Goal: Task Accomplishment & Management: Complete application form

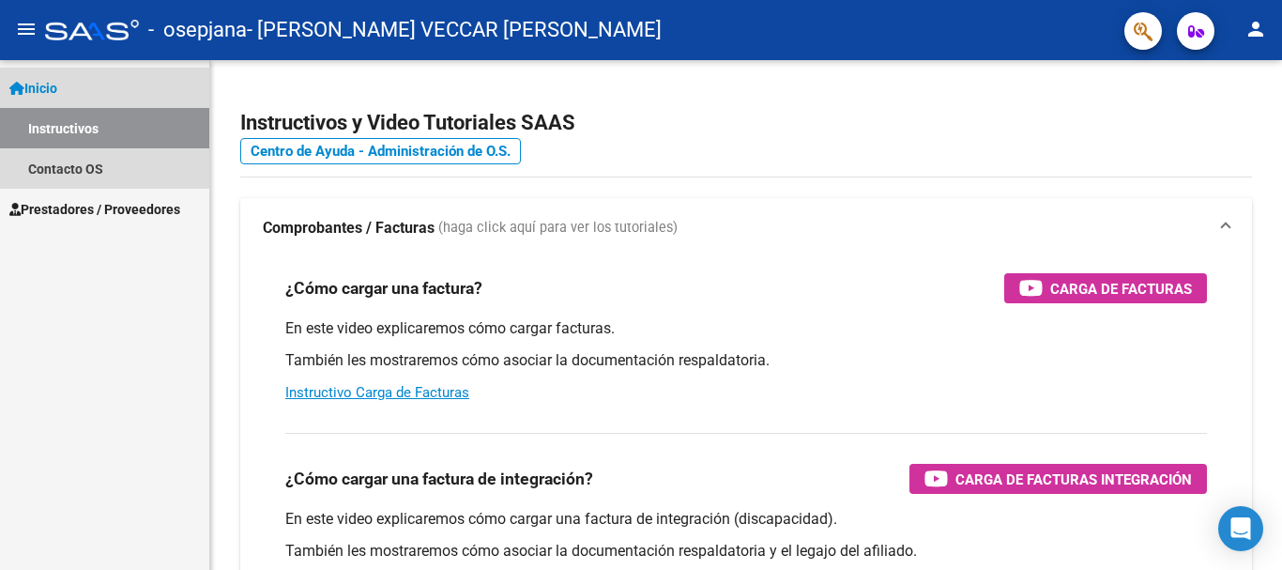
click at [83, 88] on link "Inicio" at bounding box center [104, 88] width 209 height 40
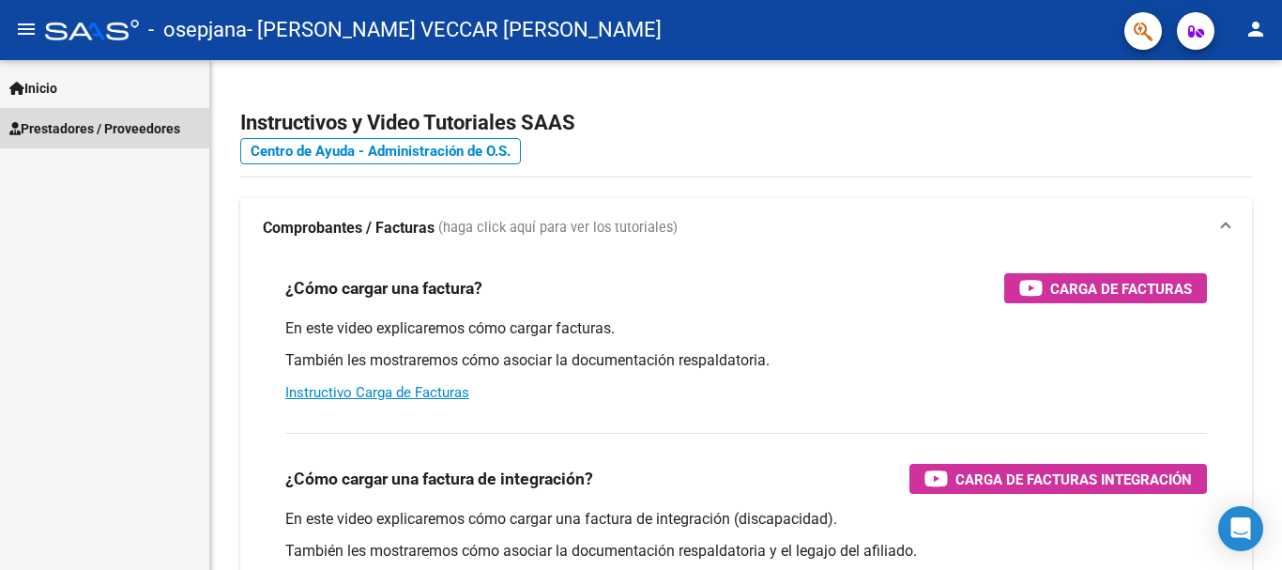
click at [98, 133] on span "Prestadores / Proveedores" at bounding box center [94, 128] width 171 height 21
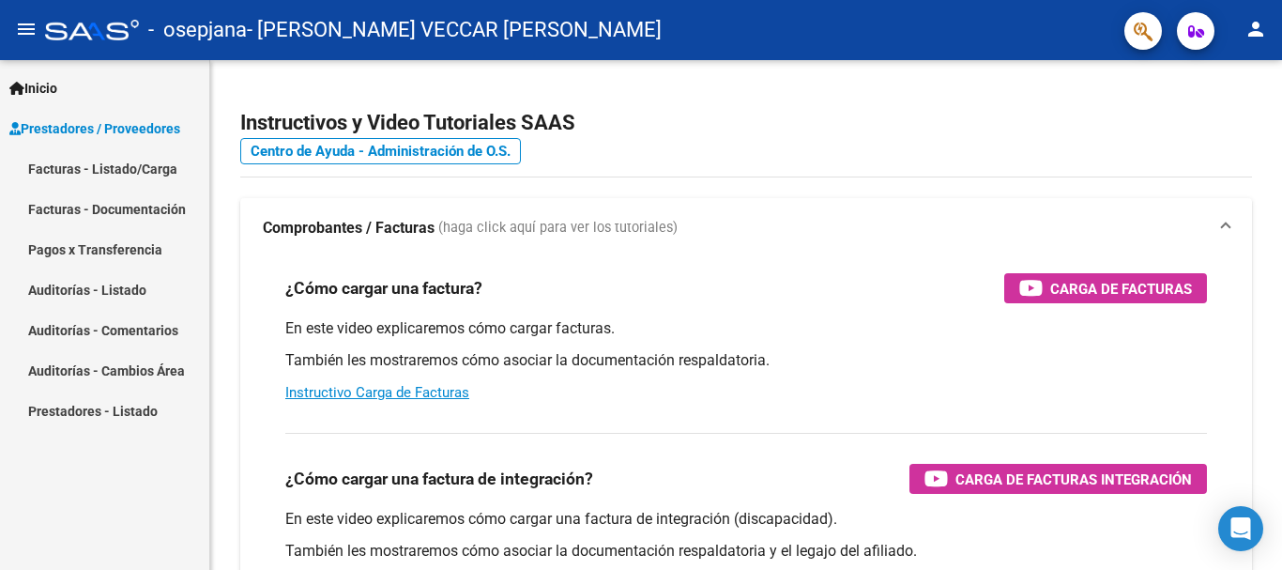
click at [121, 173] on link "Facturas - Listado/Carga" at bounding box center [104, 168] width 209 height 40
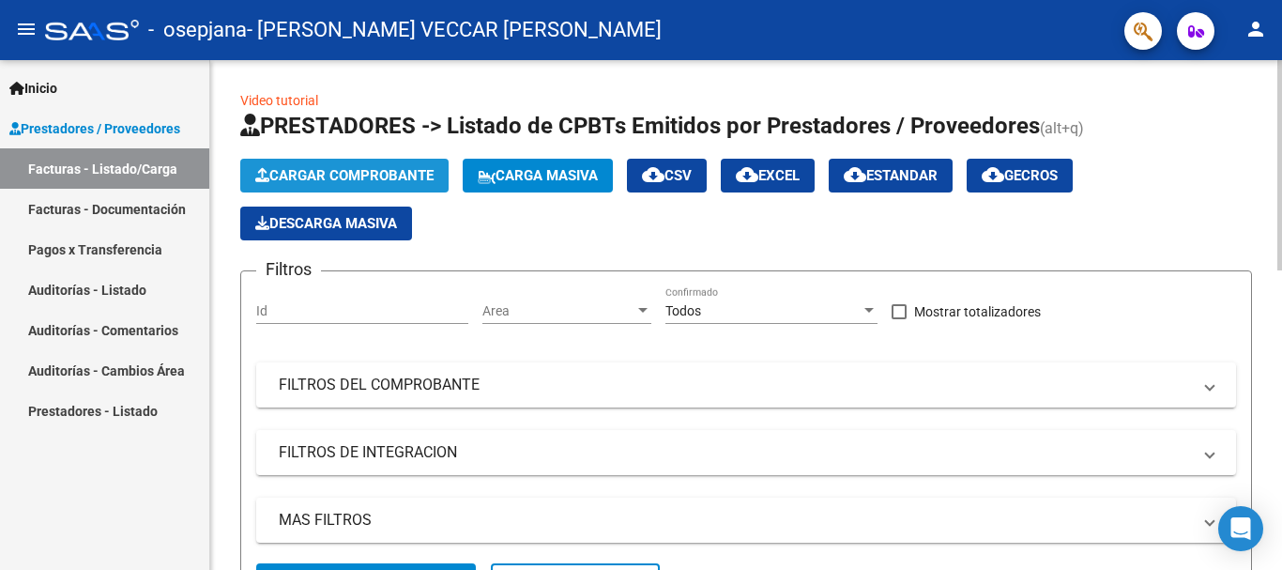
click at [374, 167] on button "Cargar Comprobante" at bounding box center [344, 176] width 208 height 34
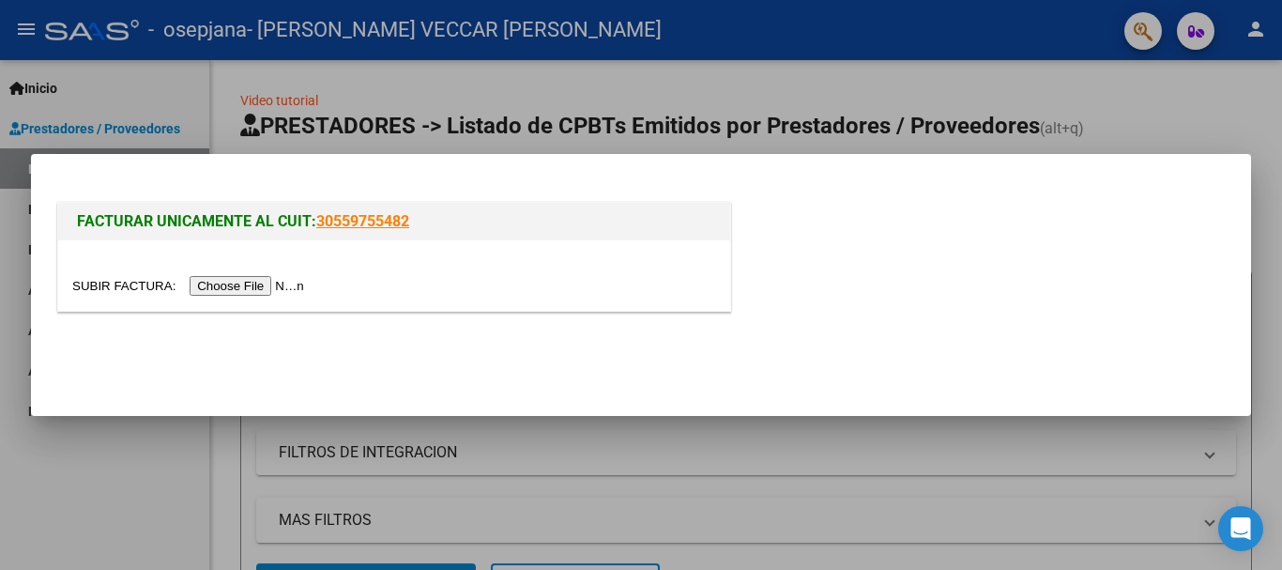
click at [262, 284] on input "file" at bounding box center [190, 286] width 237 height 20
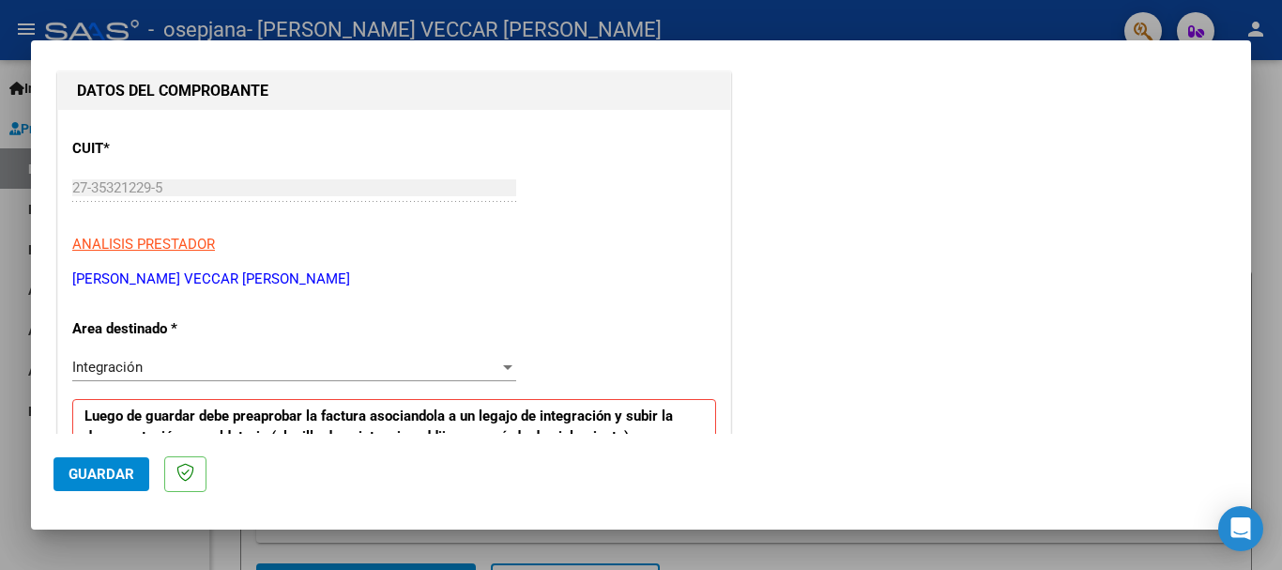
scroll to position [282, 0]
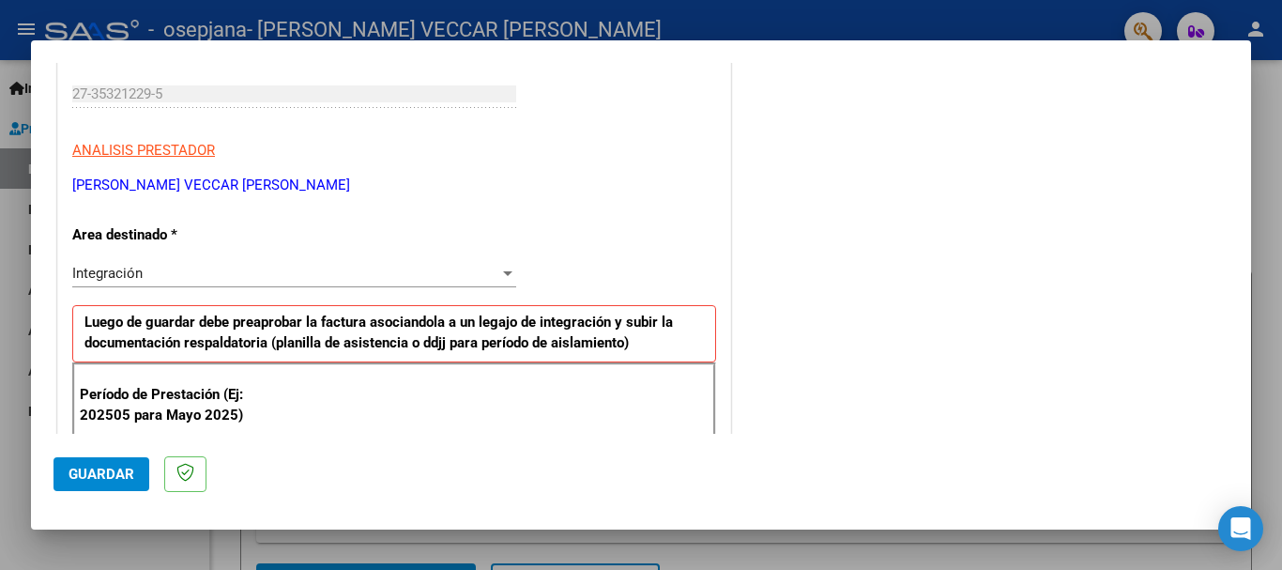
click at [172, 265] on div "Integración" at bounding box center [285, 273] width 427 height 17
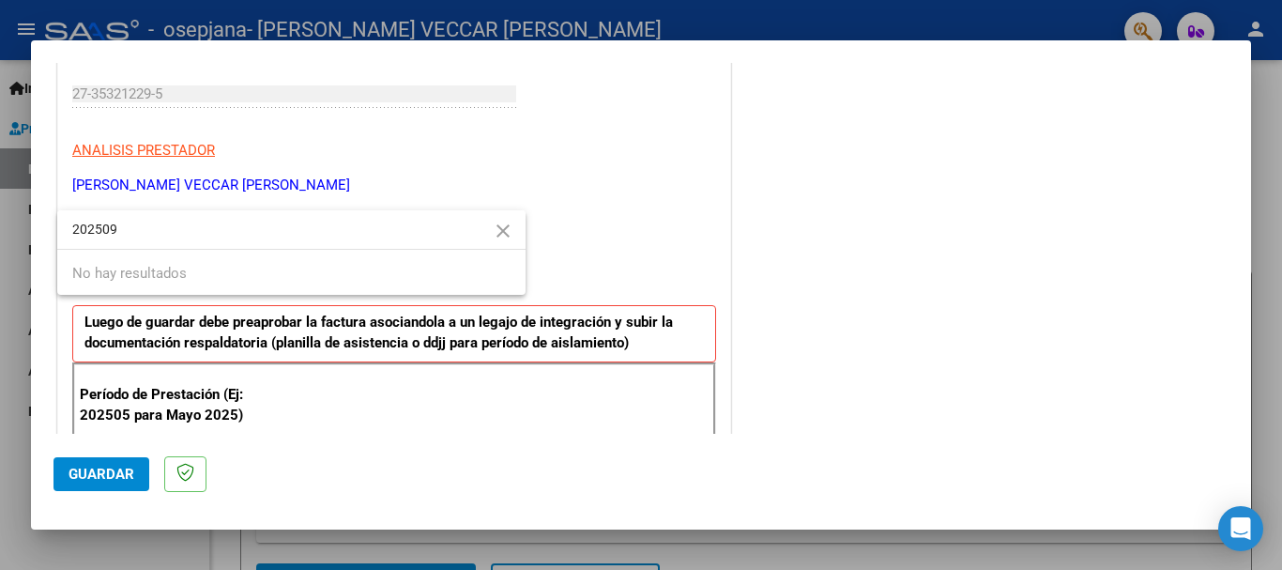
type input "202509"
click at [578, 262] on div at bounding box center [641, 285] width 1282 height 570
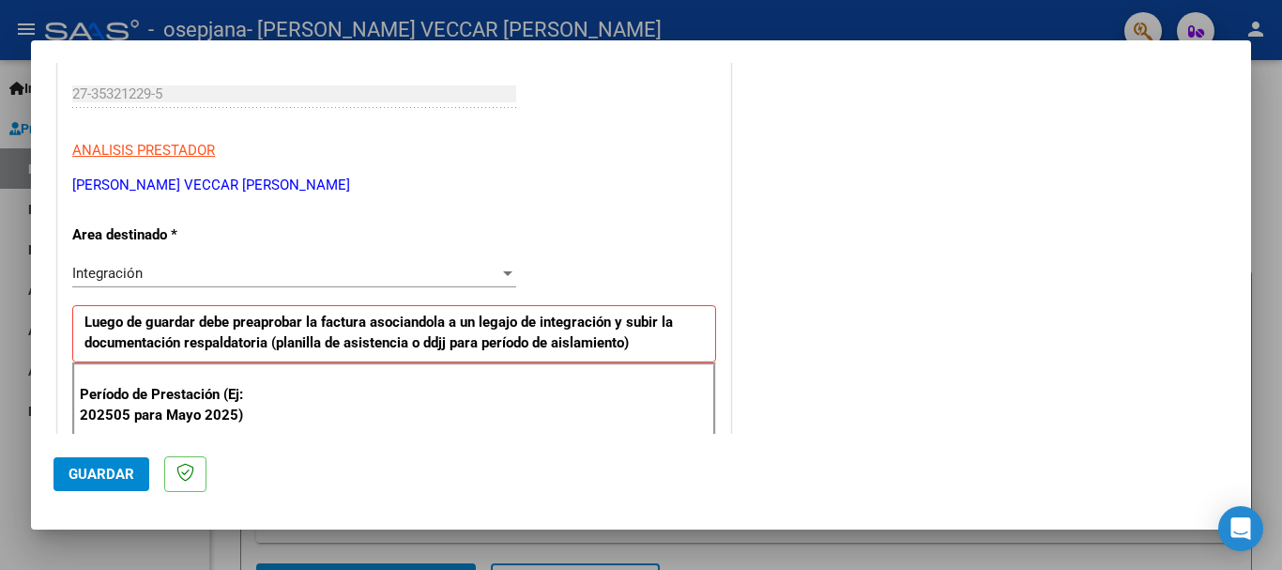
click at [275, 266] on div "Integración" at bounding box center [285, 273] width 427 height 17
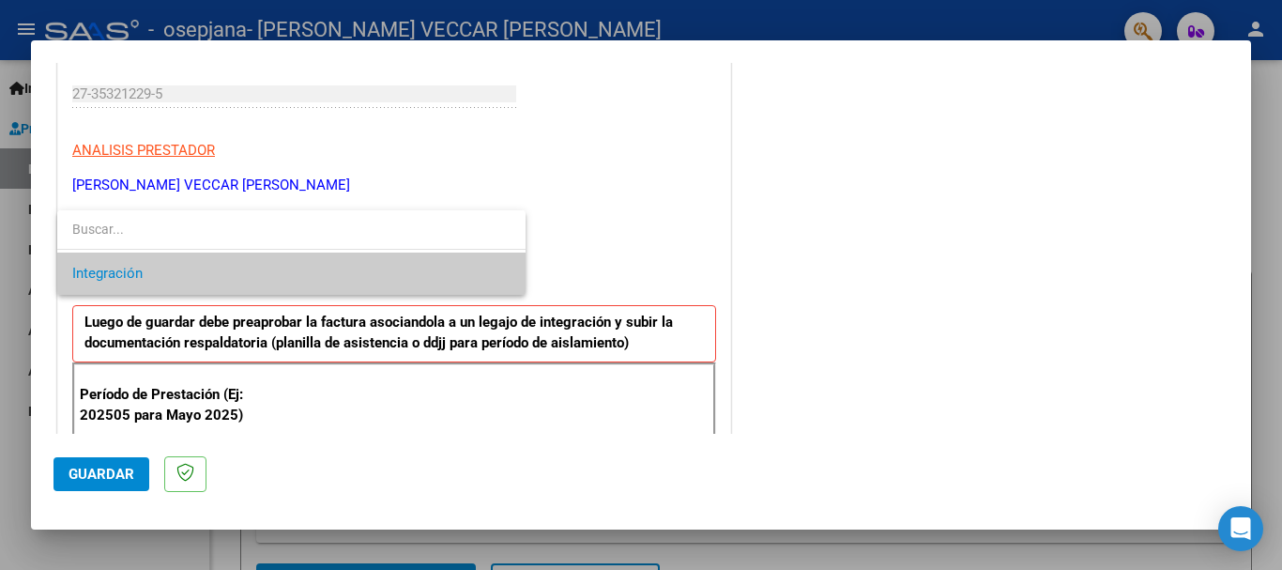
click at [636, 251] on div at bounding box center [641, 285] width 1282 height 570
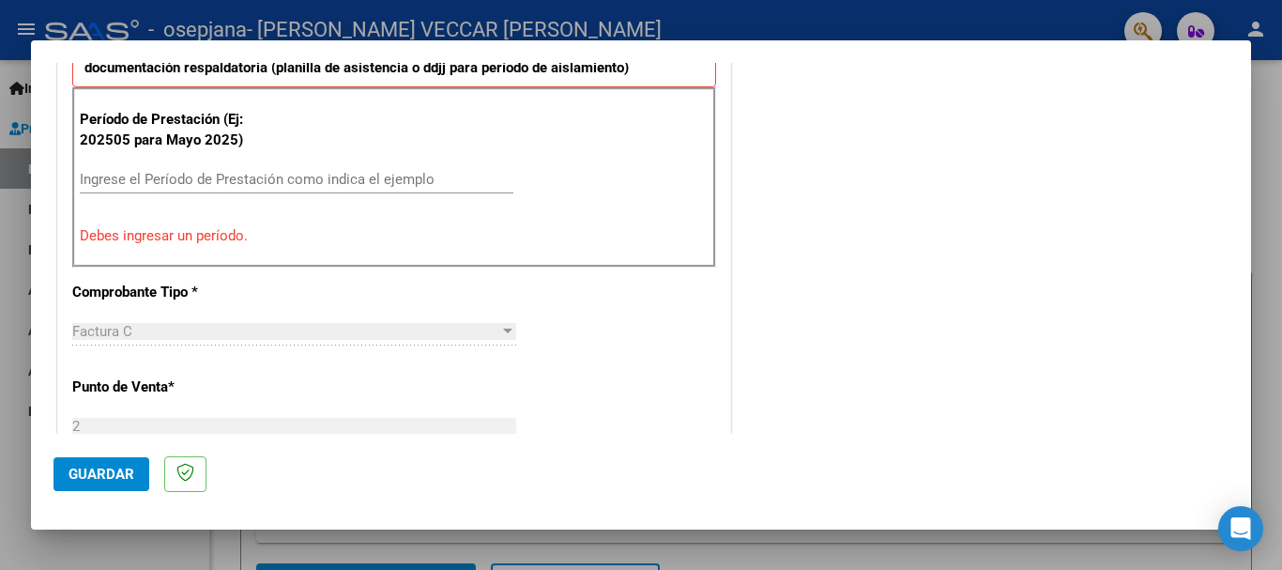
scroll to position [563, 0]
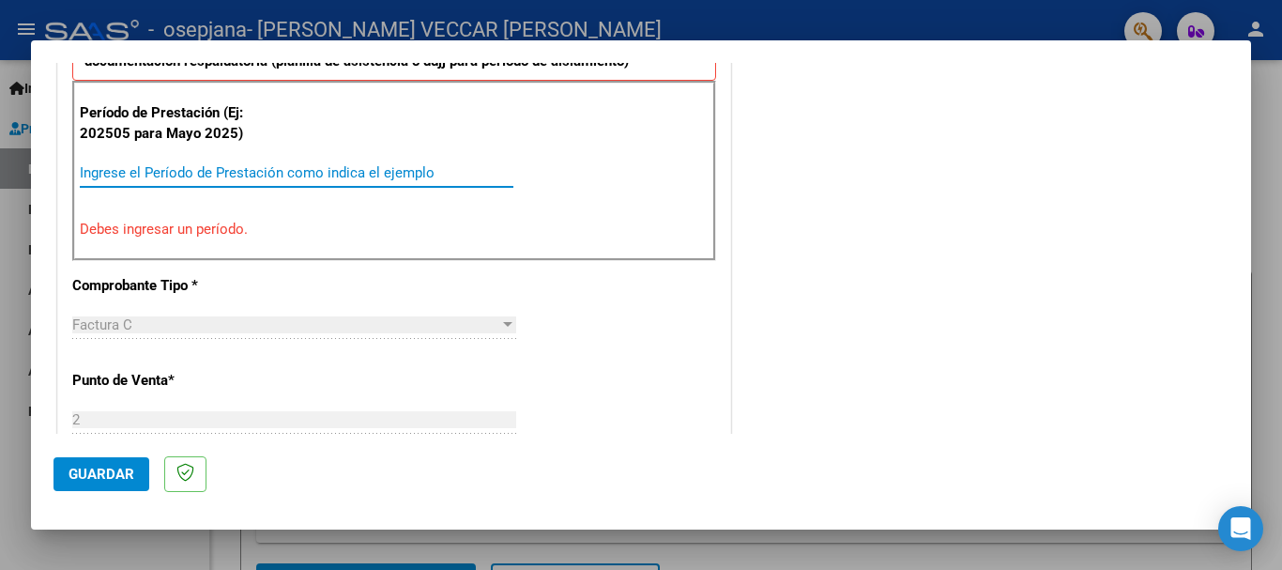
click at [301, 169] on input "Ingrese el Período de Prestación como indica el ejemplo" at bounding box center [297, 172] width 434 height 17
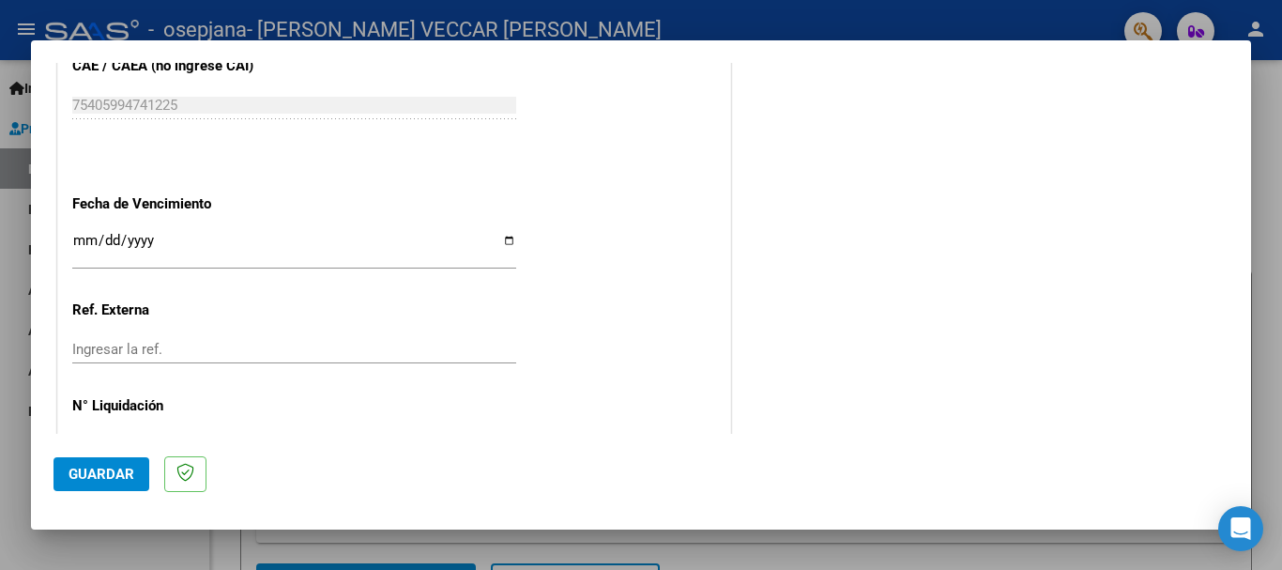
scroll to position [1281, 0]
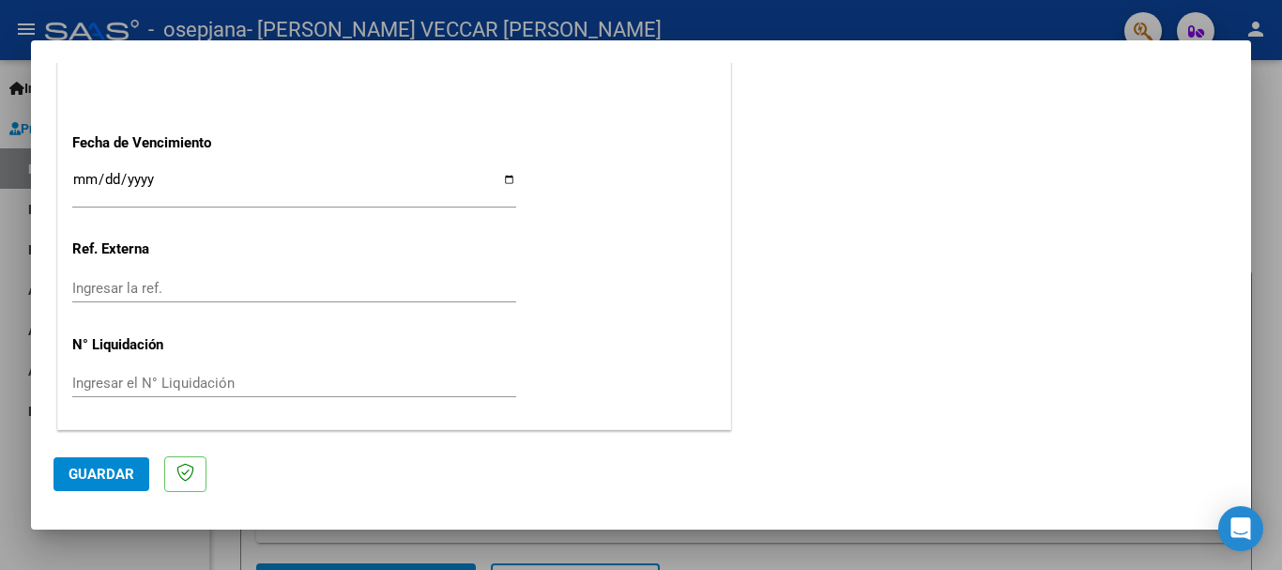
type input "202509"
click at [128, 470] on span "Guardar" at bounding box center [101, 473] width 66 height 17
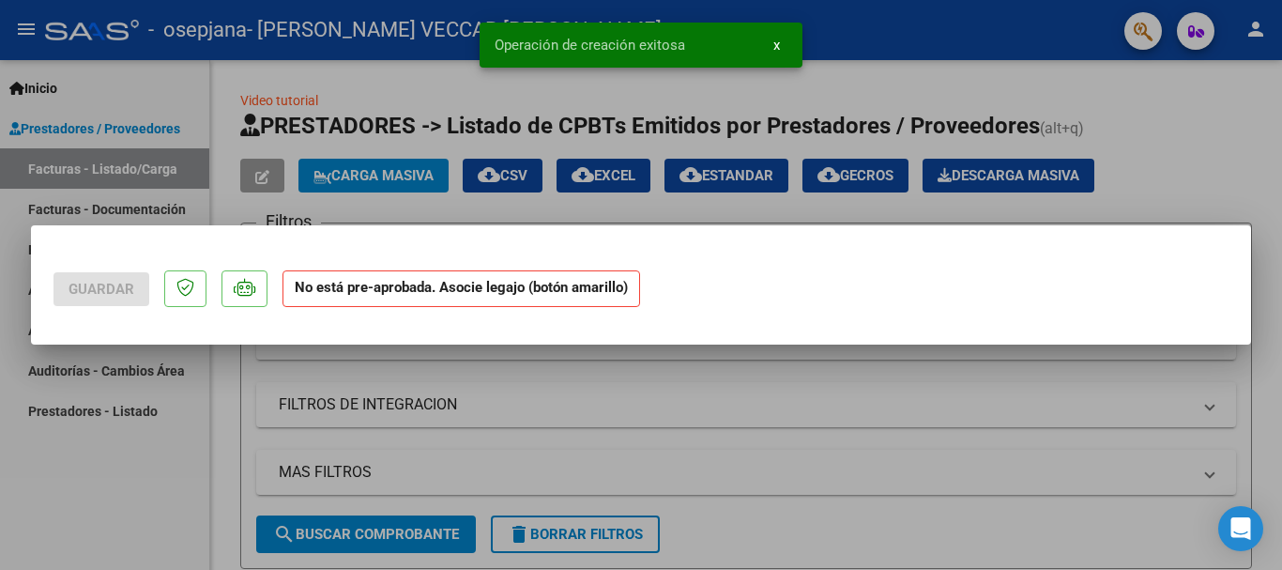
scroll to position [0, 0]
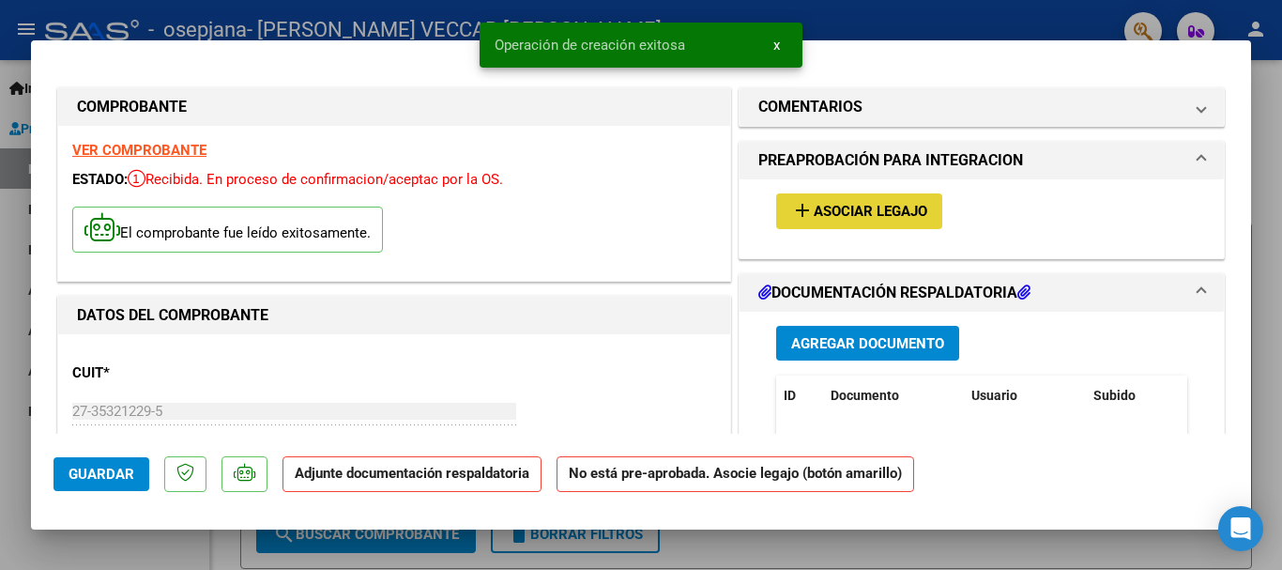
click at [877, 205] on span "Asociar Legajo" at bounding box center [871, 212] width 114 height 17
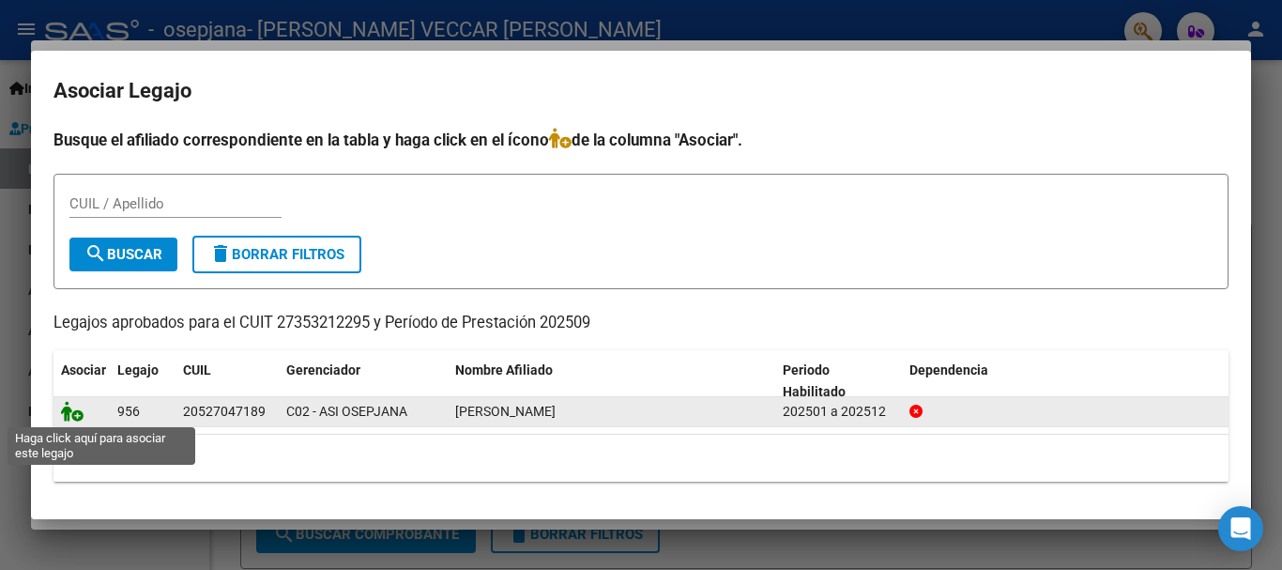
click at [77, 418] on icon at bounding box center [72, 411] width 23 height 21
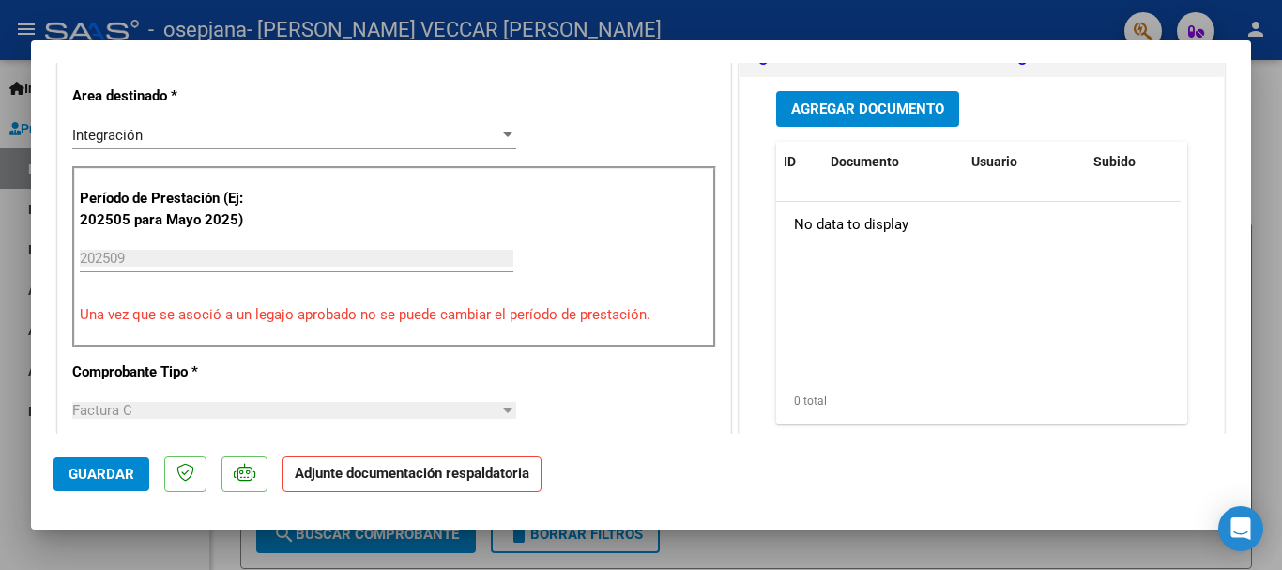
scroll to position [469, 0]
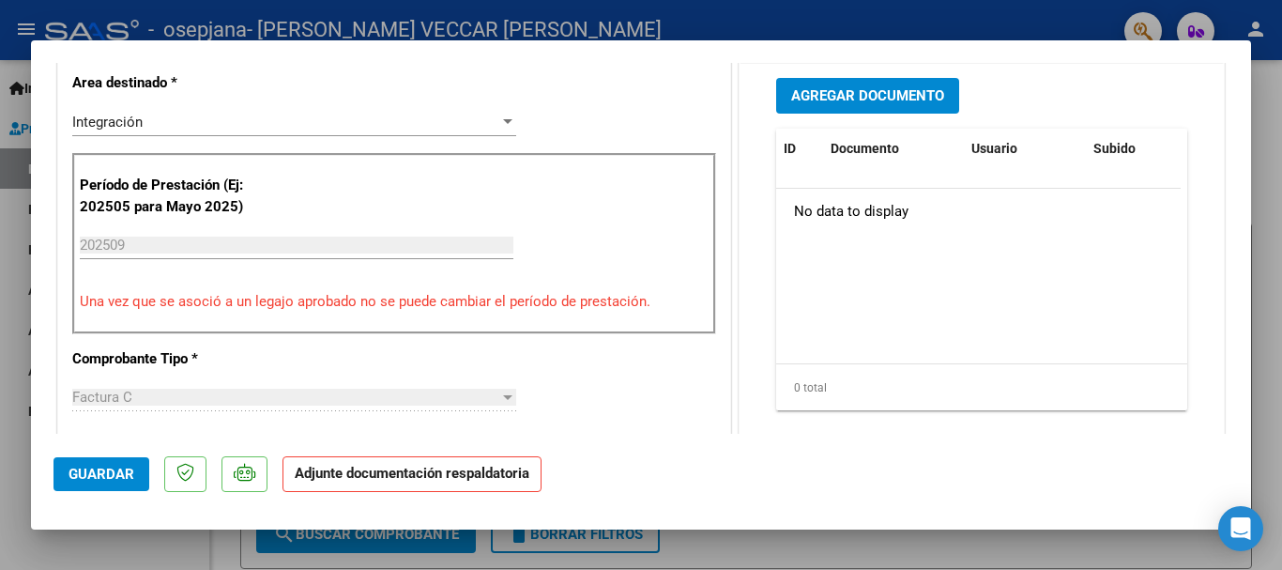
click at [871, 88] on span "Agregar Documento" at bounding box center [867, 94] width 153 height 17
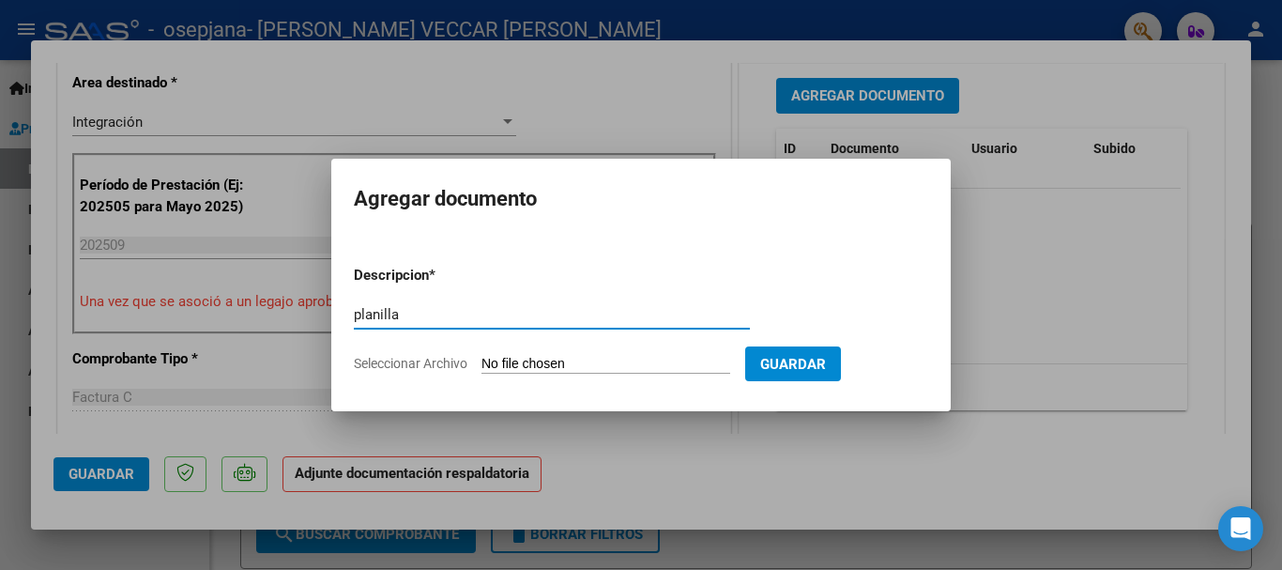
type input "planilla"
click at [693, 369] on input "Seleccionar Archivo" at bounding box center [605, 365] width 249 height 18
type input "C:\fakepath\planilla sep lion.pdf"
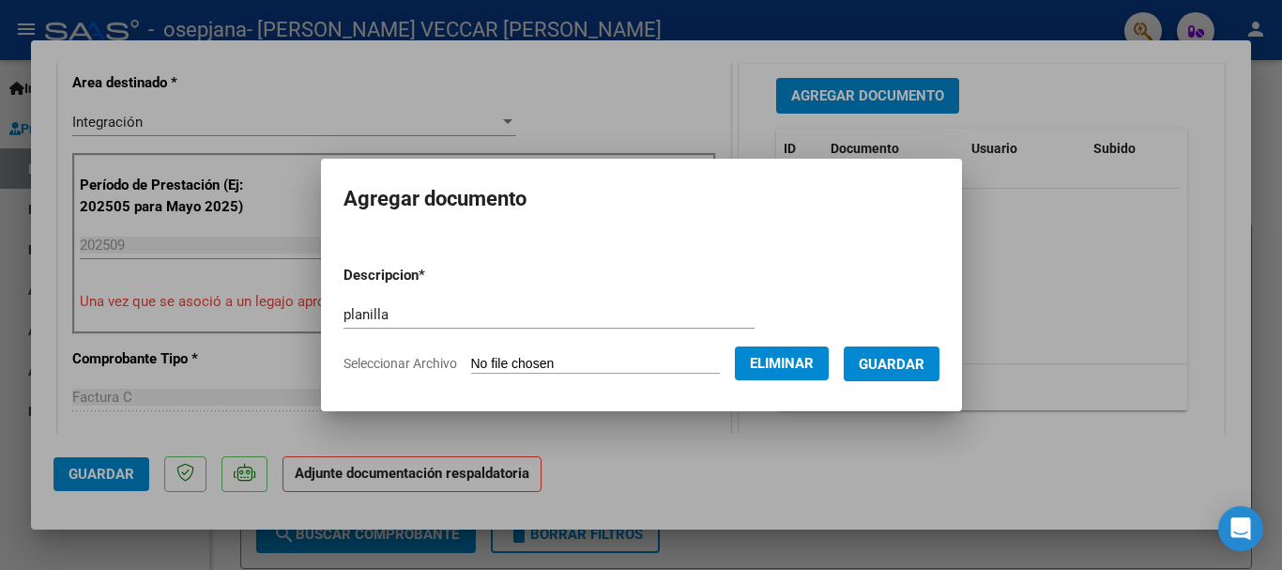
click at [890, 366] on span "Guardar" at bounding box center [892, 364] width 66 height 17
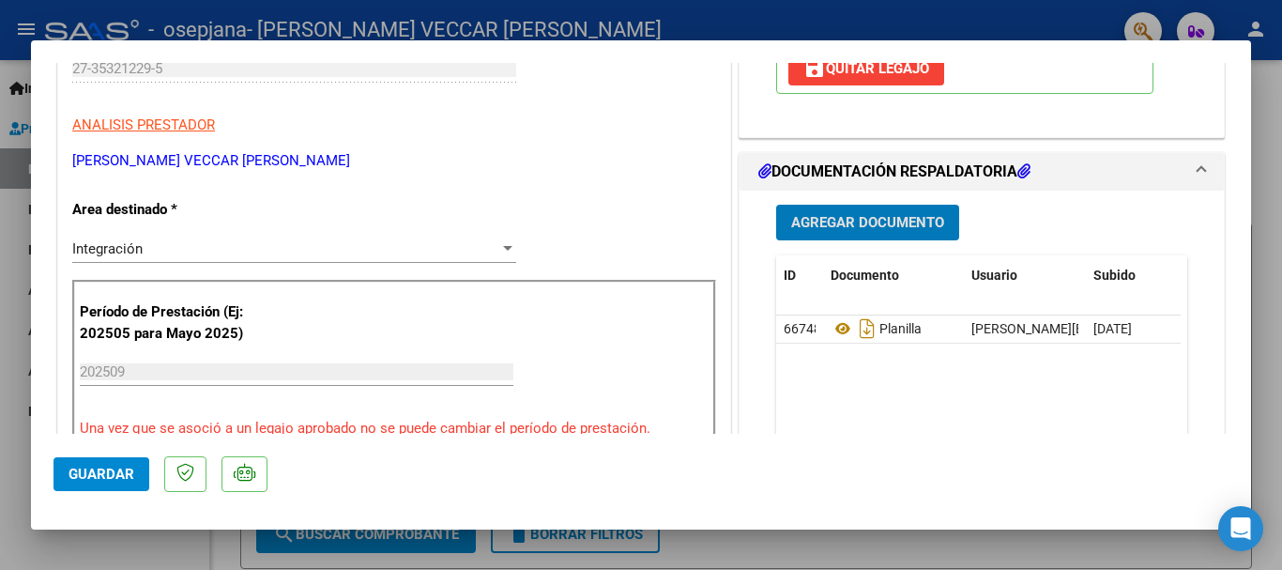
scroll to position [375, 0]
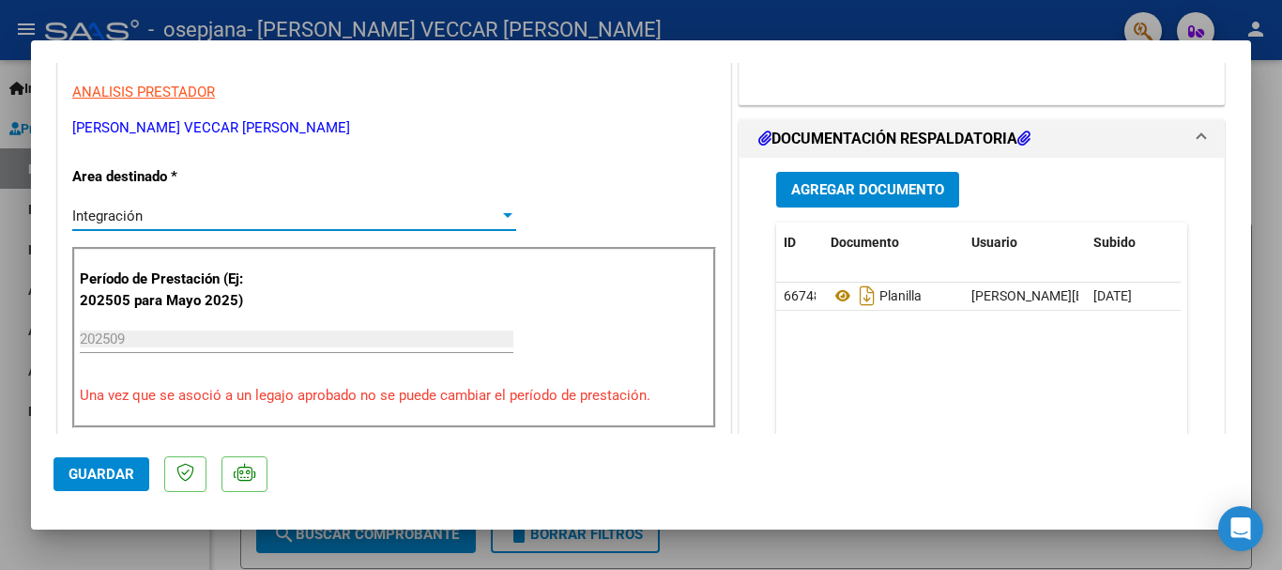
click at [129, 217] on span "Integración" at bounding box center [107, 215] width 70 height 17
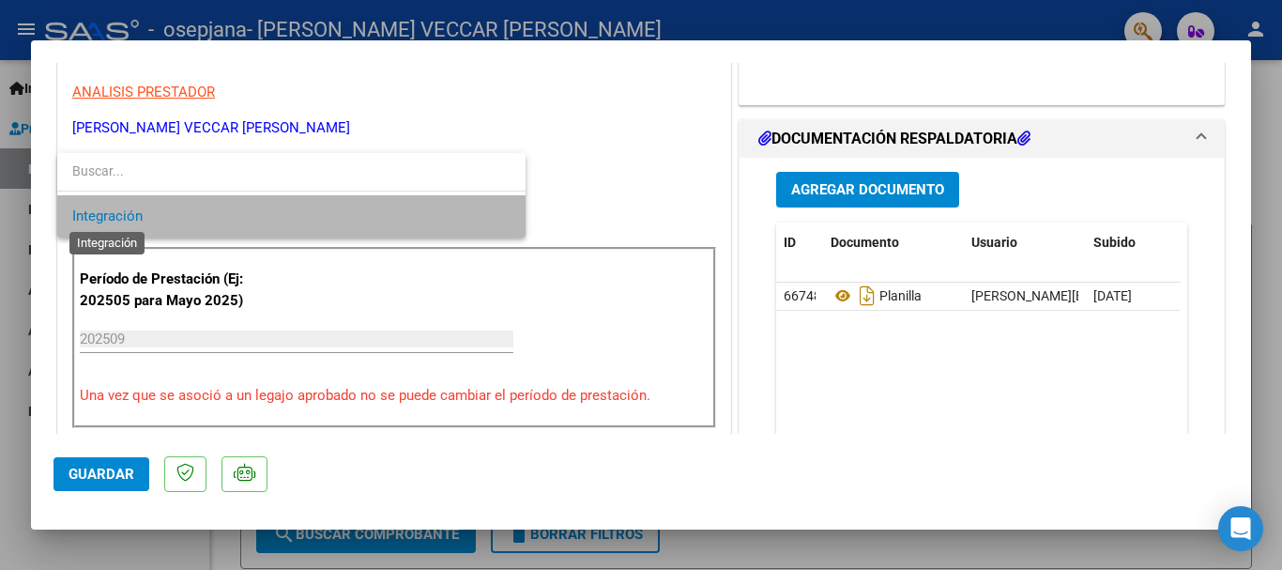
click at [129, 217] on span "Integración" at bounding box center [107, 215] width 70 height 17
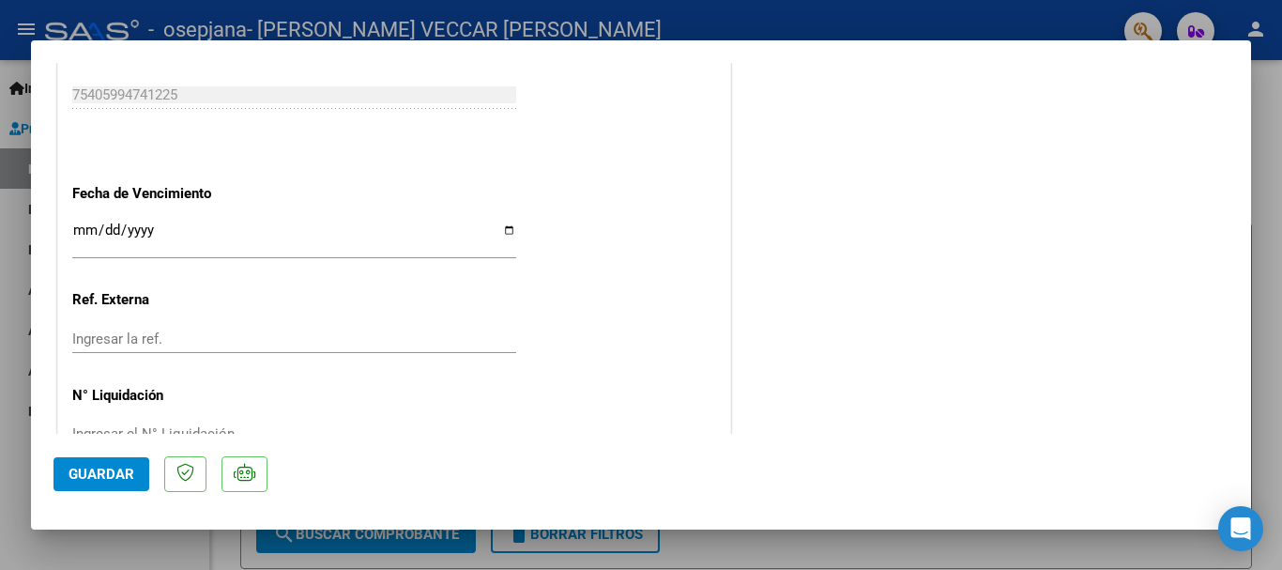
scroll to position [1309, 0]
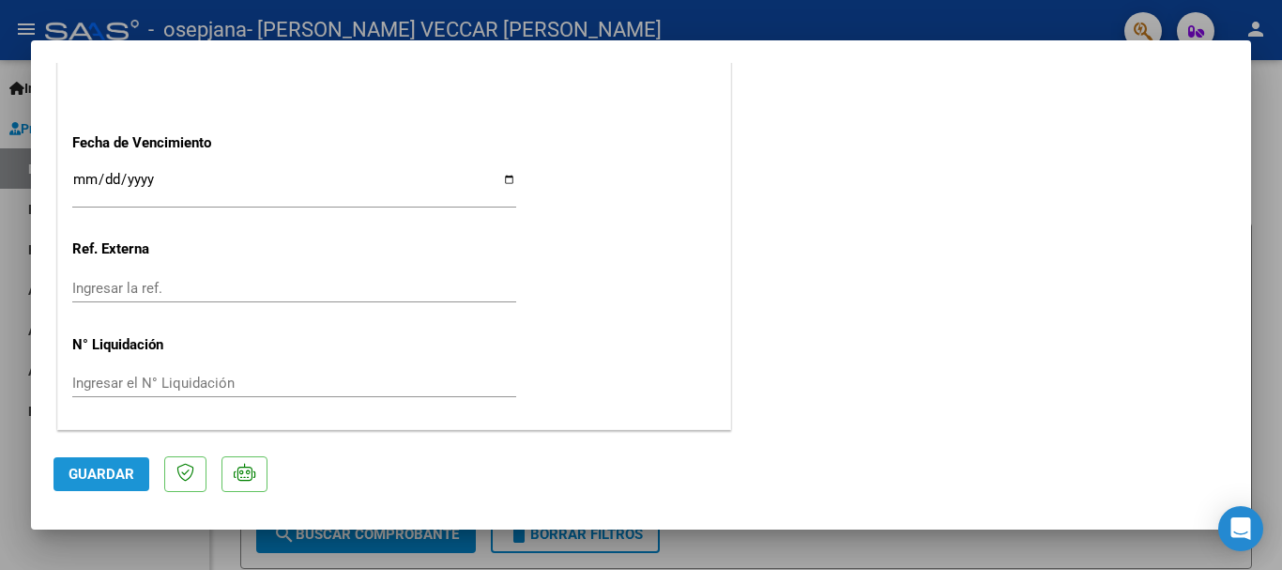
click at [86, 466] on span "Guardar" at bounding box center [101, 473] width 66 height 17
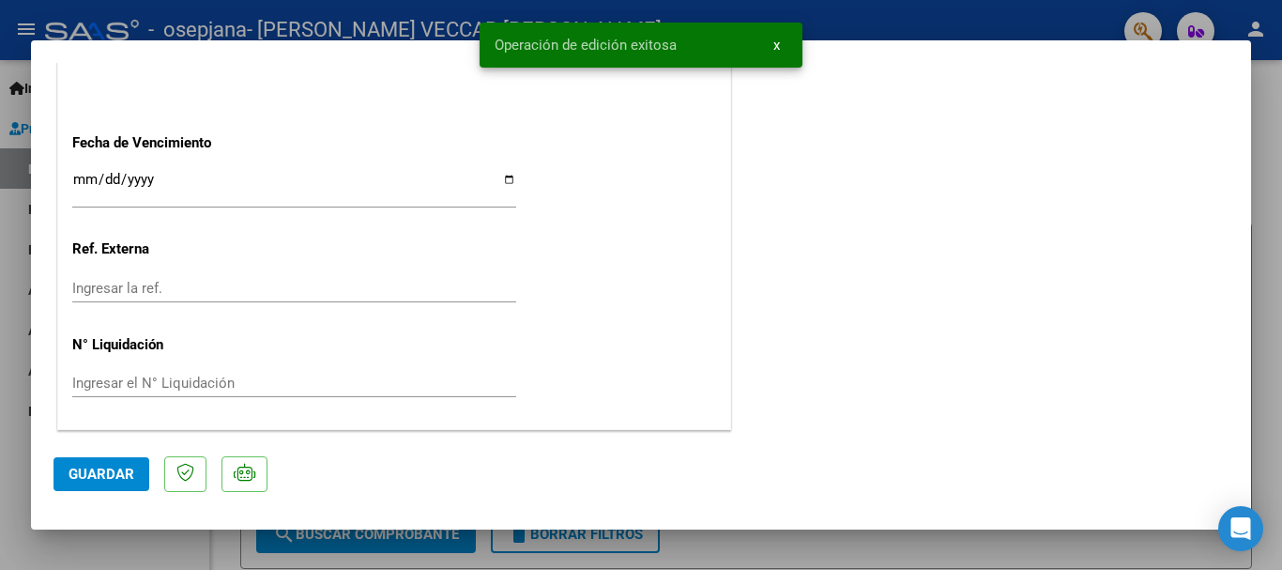
click at [91, 475] on span "Guardar" at bounding box center [101, 473] width 66 height 17
click at [7, 311] on div at bounding box center [641, 285] width 1282 height 570
type input "$ 0,00"
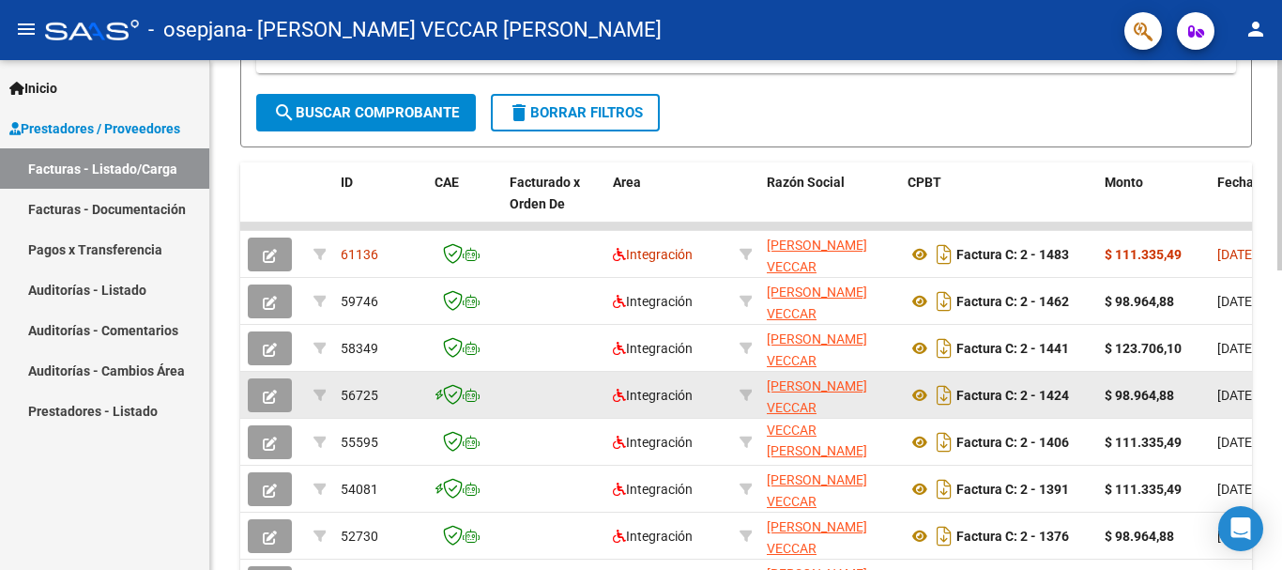
scroll to position [1, 0]
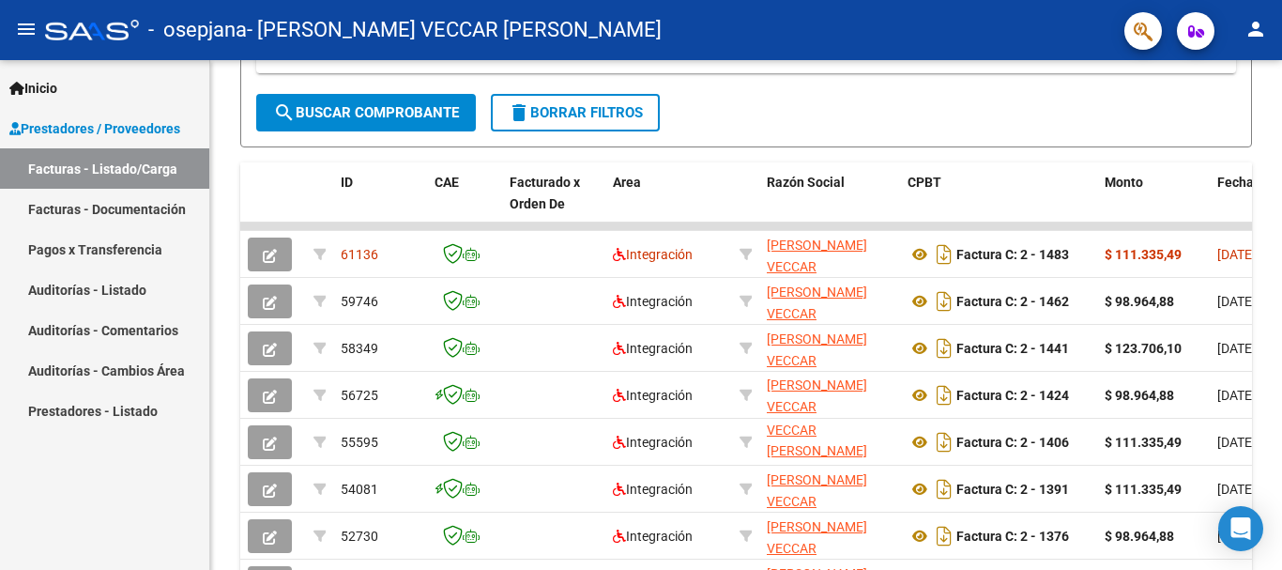
drag, startPoint x: 274, startPoint y: 565, endPoint x: 316, endPoint y: 572, distance: 42.9
click at [316, 569] on html "menu - osepjana - MARTINEZ VECCAR JULIETA person Inicio Instructivos Contacto O…" at bounding box center [641, 285] width 1282 height 570
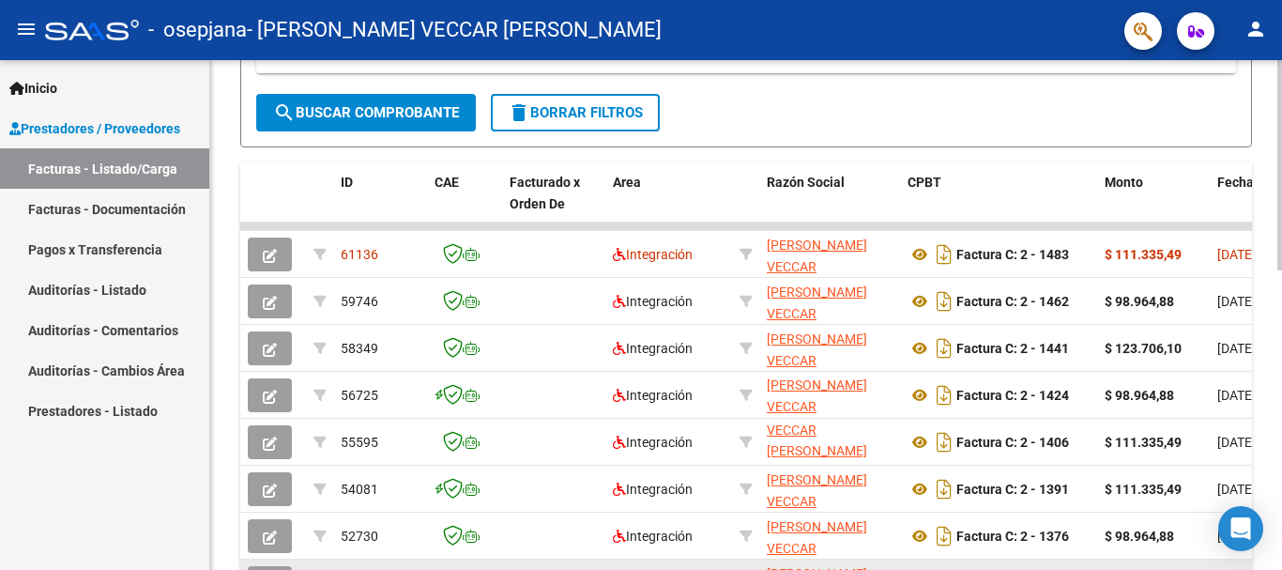
drag, startPoint x: 282, startPoint y: 560, endPoint x: 310, endPoint y: 569, distance: 29.4
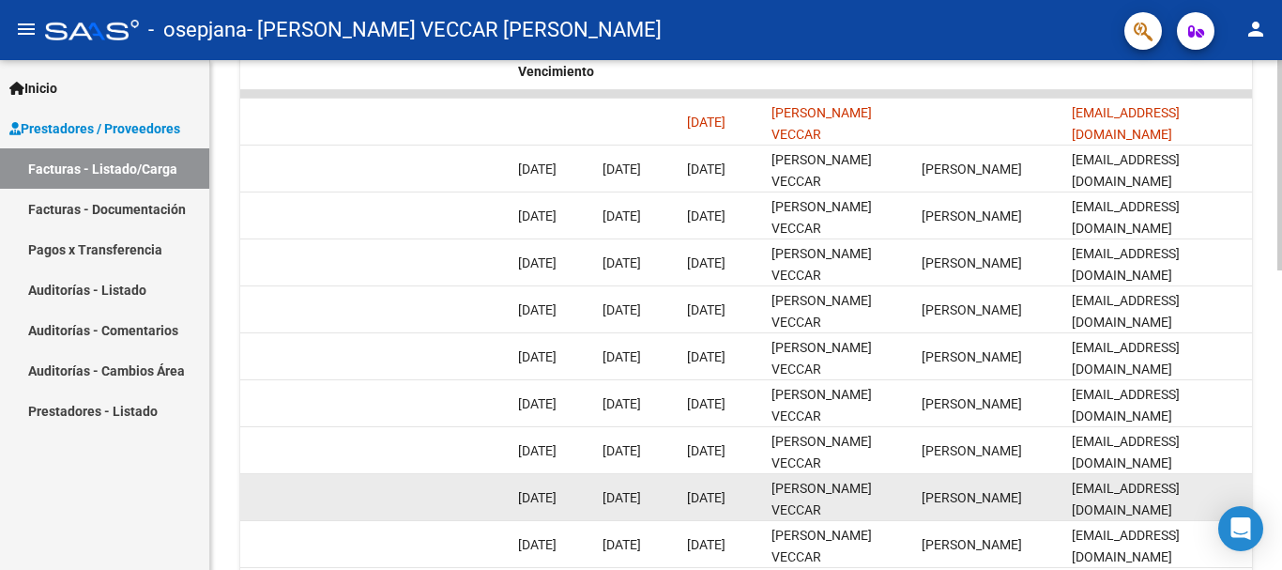
scroll to position [563, 0]
